Goal: Check status: Check status

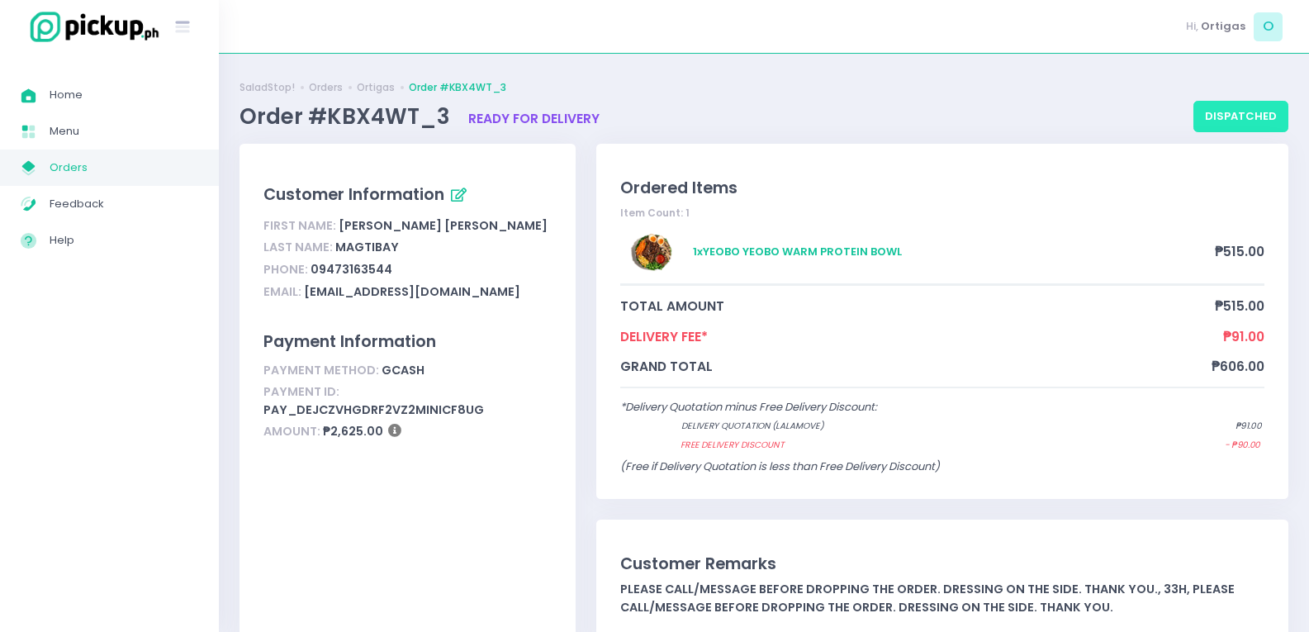
click at [1228, 131] on button "dispatched" at bounding box center [1241, 116] width 95 height 31
click at [1257, 117] on button "dispatched" at bounding box center [1241, 116] width 95 height 31
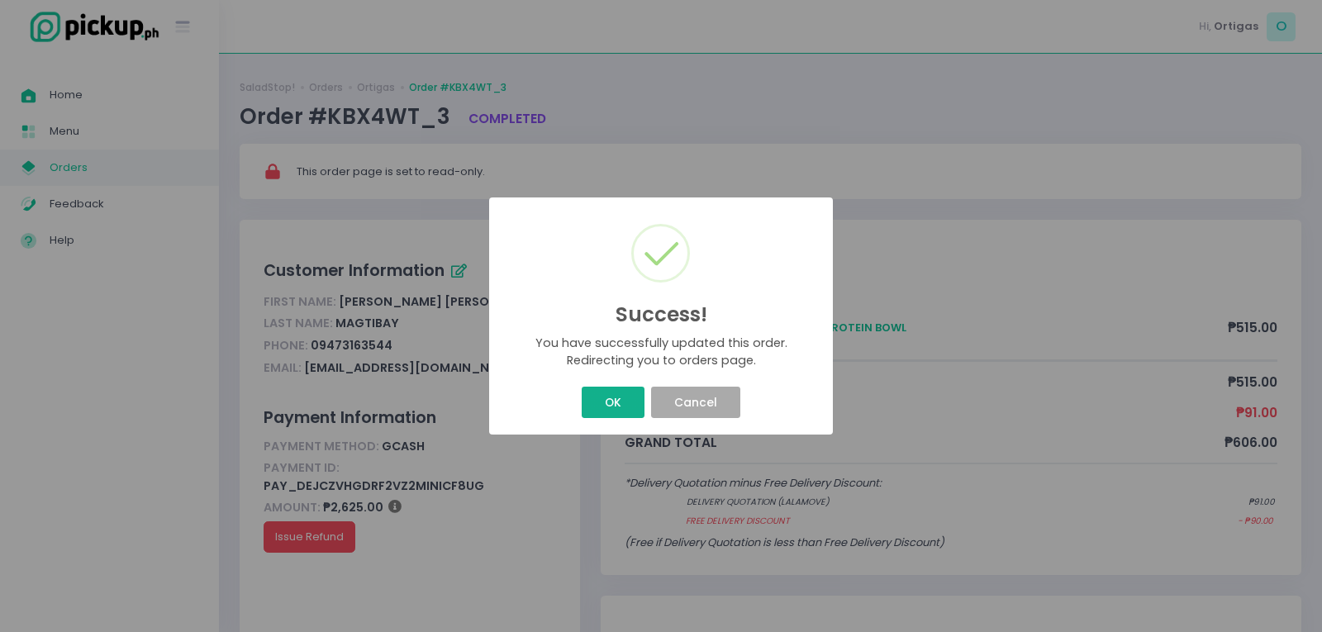
click at [615, 411] on button "OK" at bounding box center [613, 402] width 62 height 31
